Goal: Information Seeking & Learning: Learn about a topic

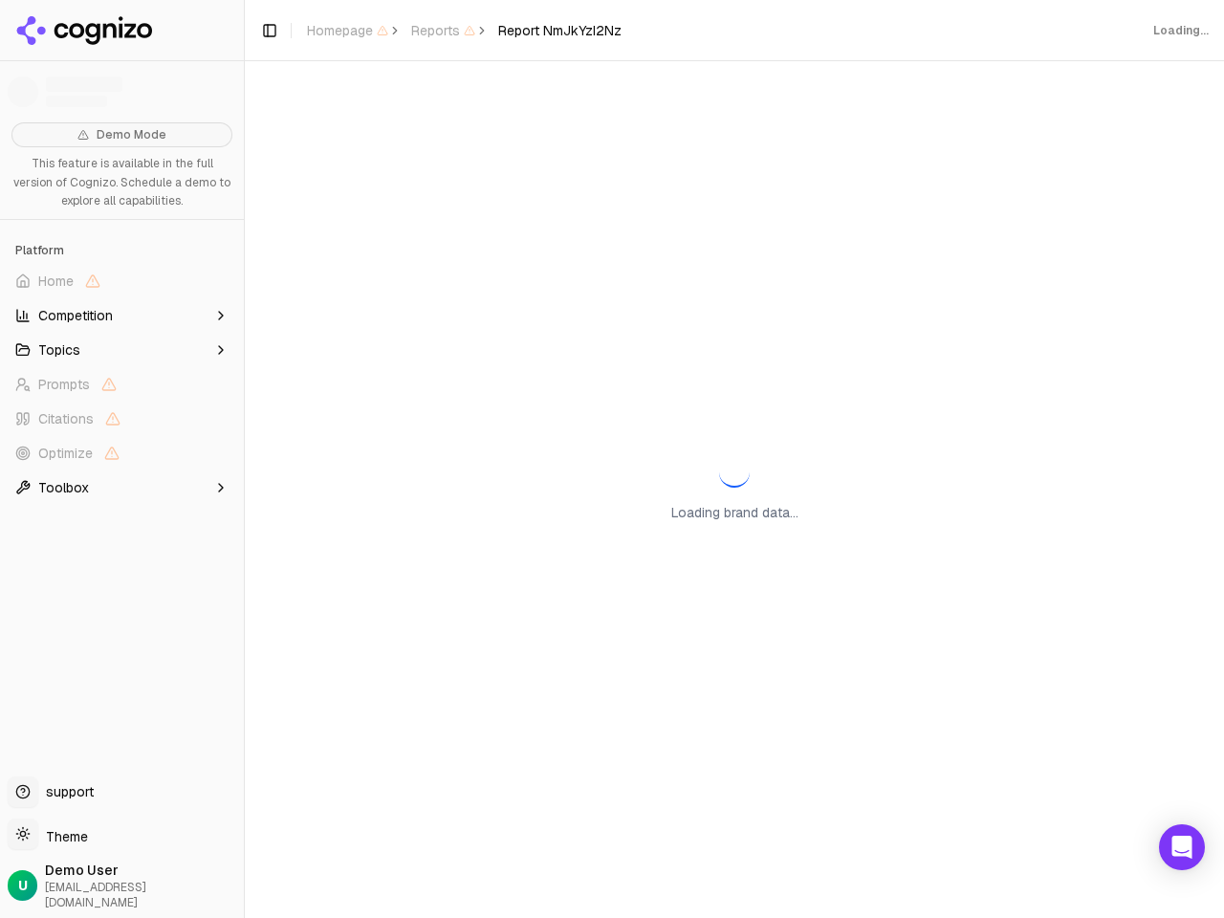
click at [121, 281] on span "Home" at bounding box center [122, 281] width 229 height 31
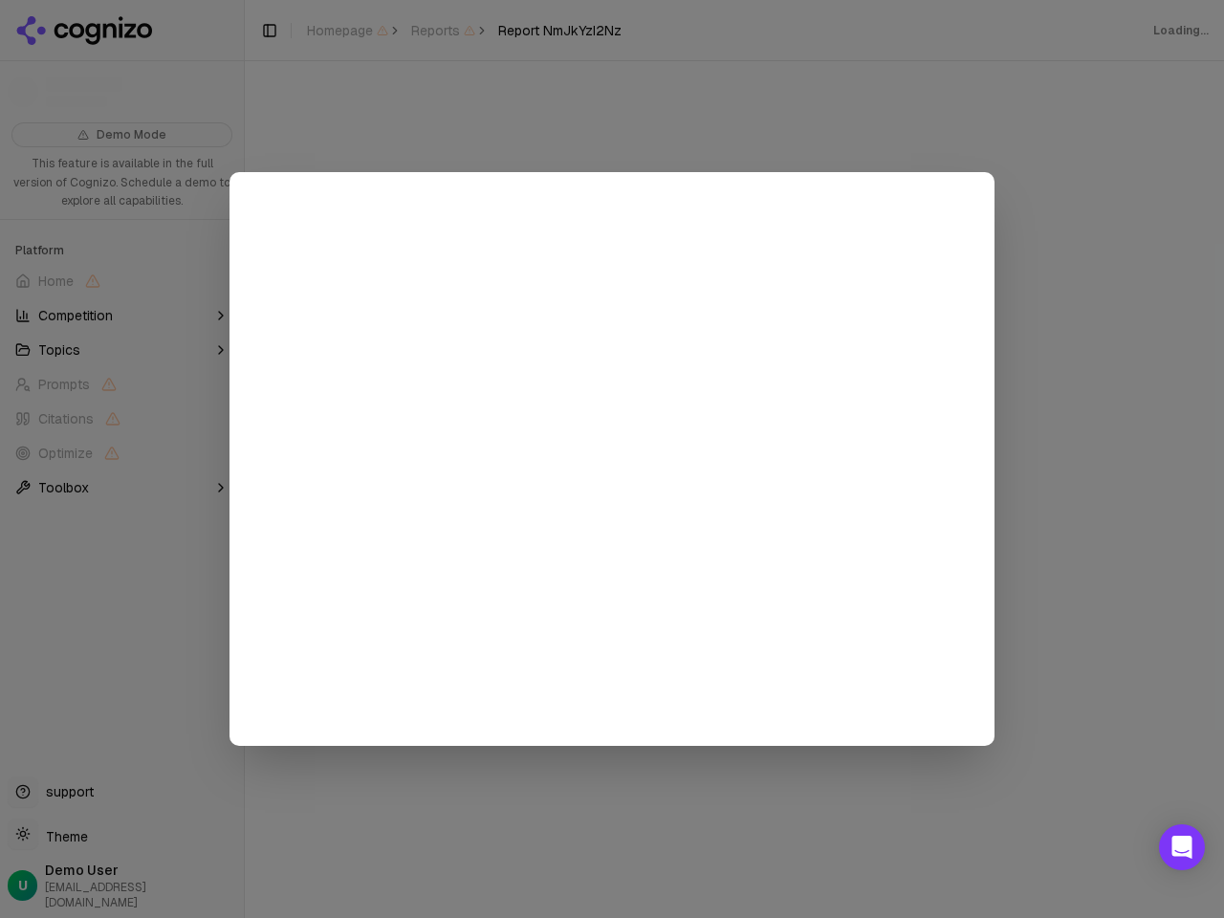
click at [121, 316] on div at bounding box center [612, 459] width 1224 height 918
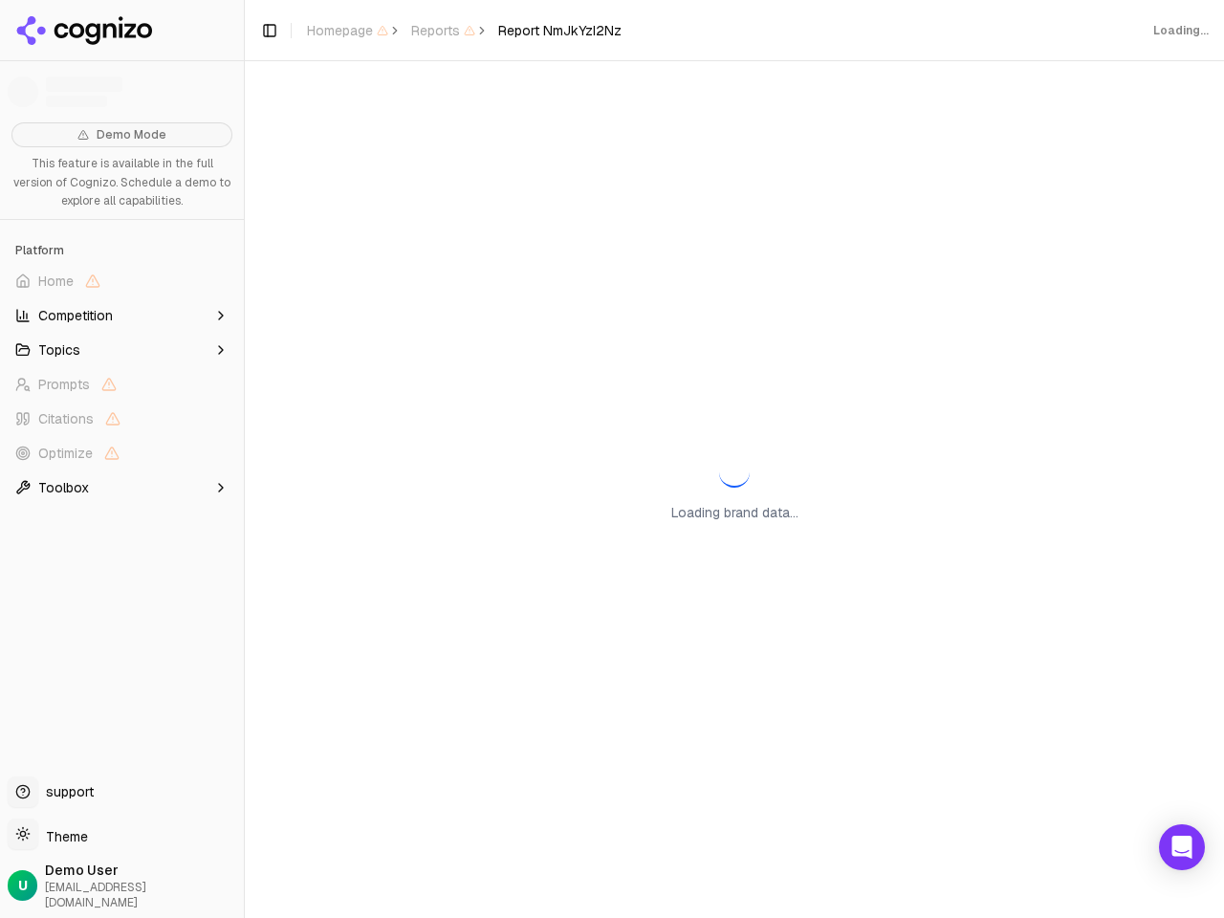
click at [121, 350] on button "Topics" at bounding box center [122, 350] width 229 height 31
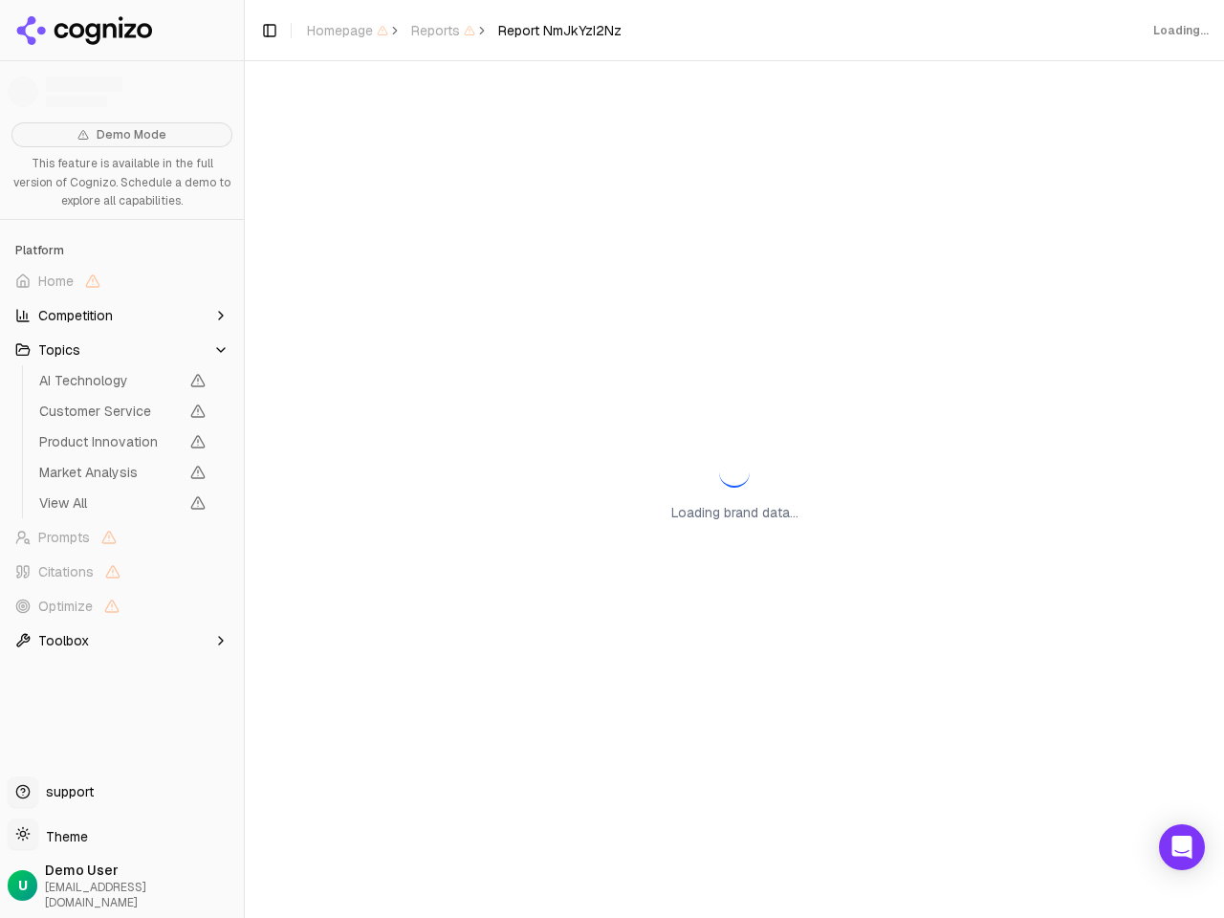
click at [121, 385] on span "AI Technology" at bounding box center [109, 380] width 140 height 19
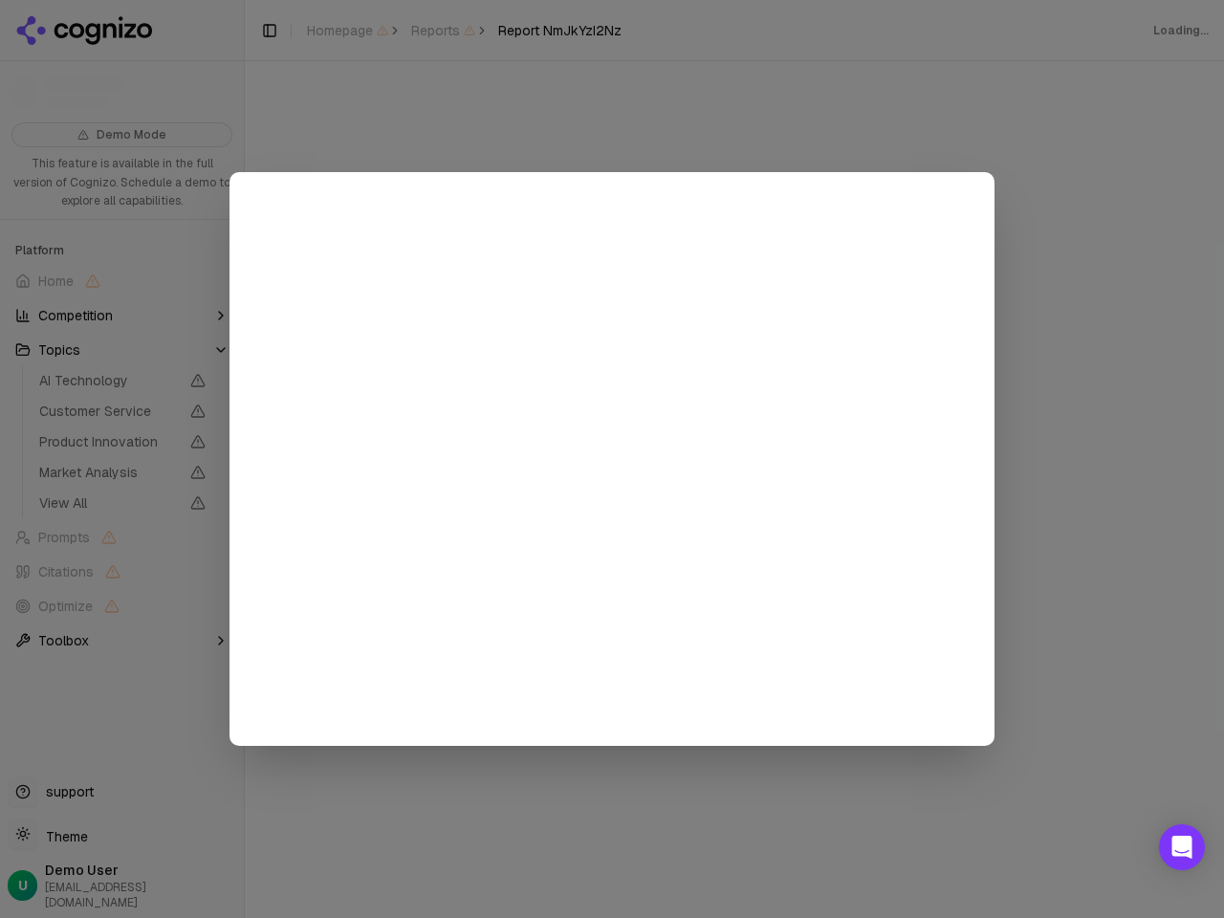
click at [121, 419] on div at bounding box center [612, 459] width 1224 height 918
click at [121, 453] on span "Product Innovation" at bounding box center [123, 442] width 182 height 27
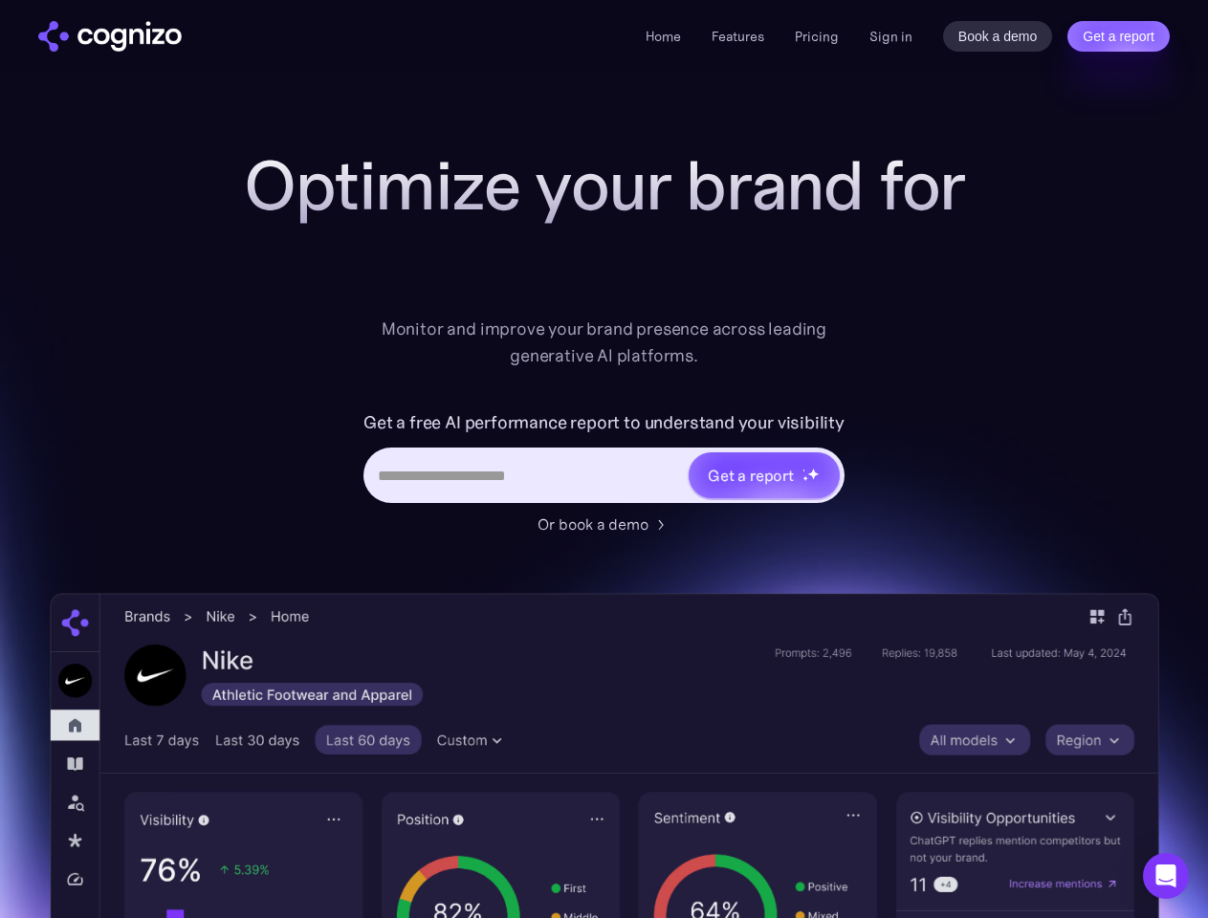
click at [1118, 36] on link "Get a report" at bounding box center [1119, 36] width 102 height 31
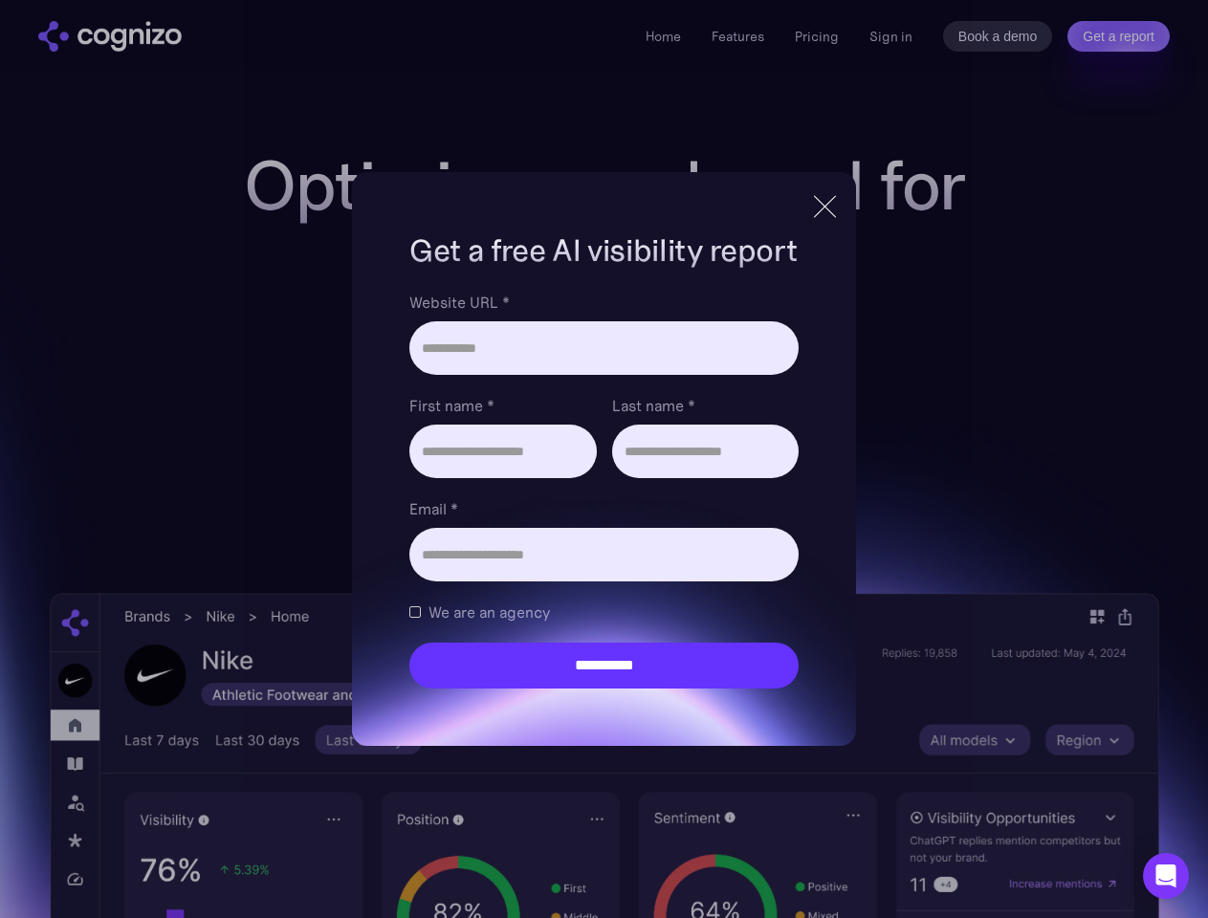
click at [763, 475] on input "Last name *" at bounding box center [705, 452] width 187 height 54
click at [1166, 876] on icon "Open Intercom Messenger" at bounding box center [1167, 876] width 20 height 23
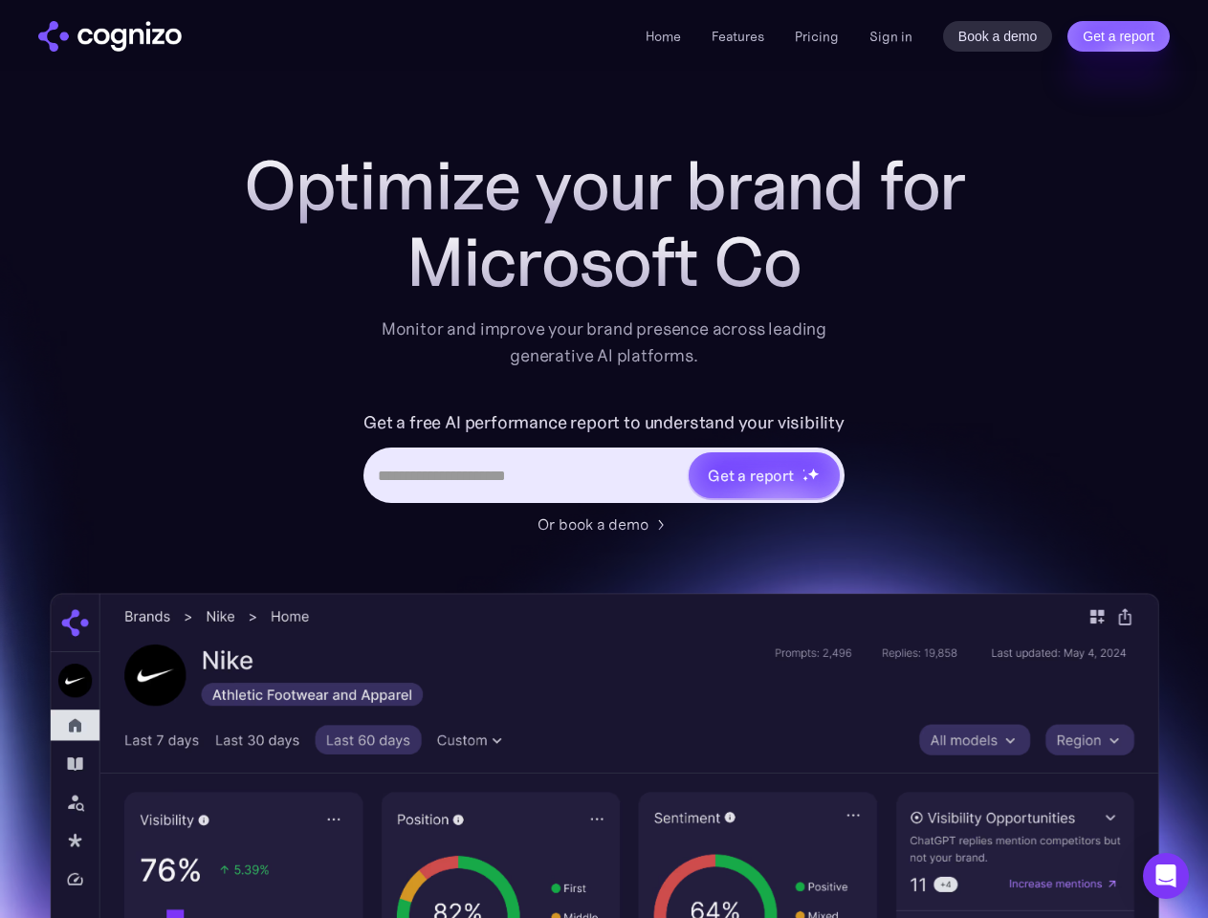
click at [1118, 36] on link "Get a report" at bounding box center [1119, 36] width 102 height 31
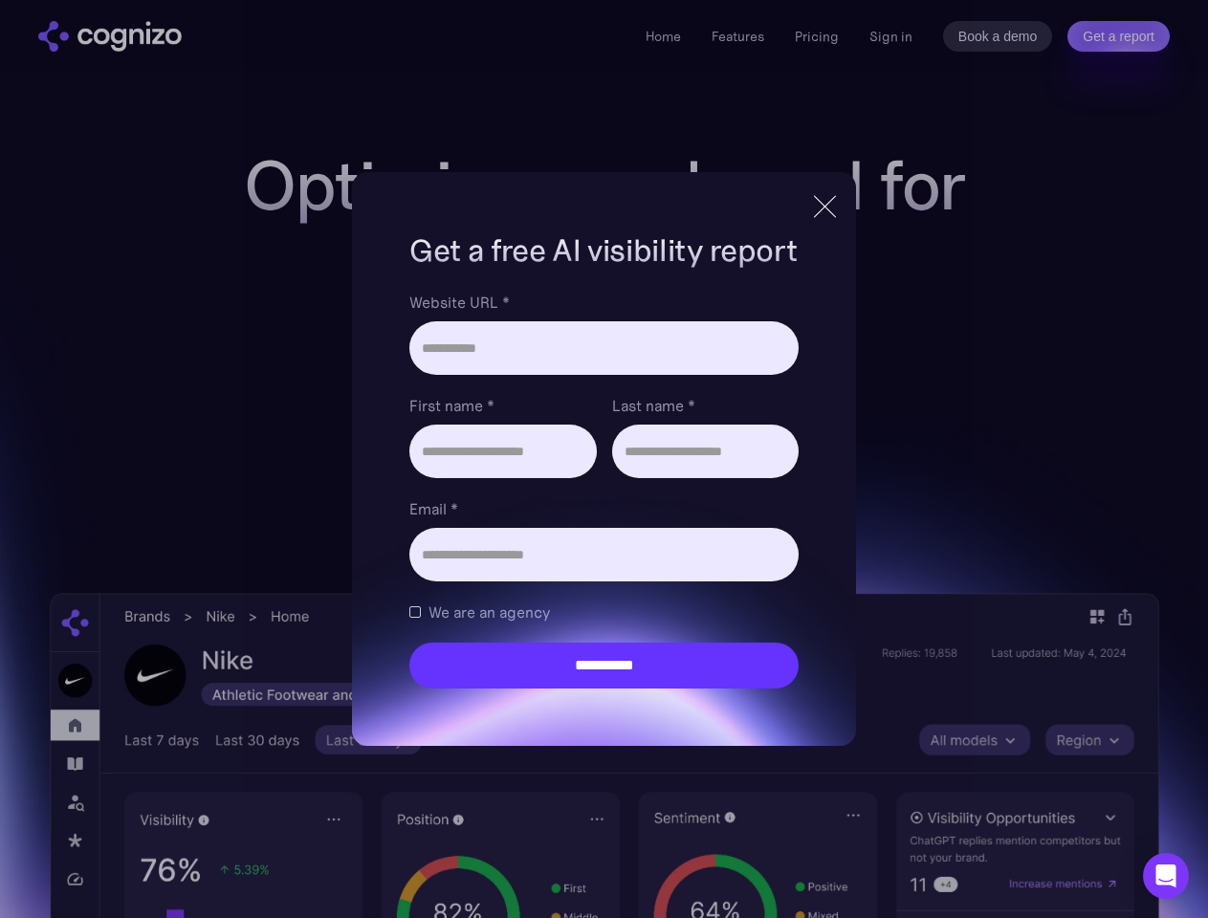
click at [763, 475] on input "Last name *" at bounding box center [705, 452] width 187 height 54
click at [1166, 876] on icon "Open Intercom Messenger" at bounding box center [1167, 876] width 20 height 23
